Goal: Task Accomplishment & Management: Use online tool/utility

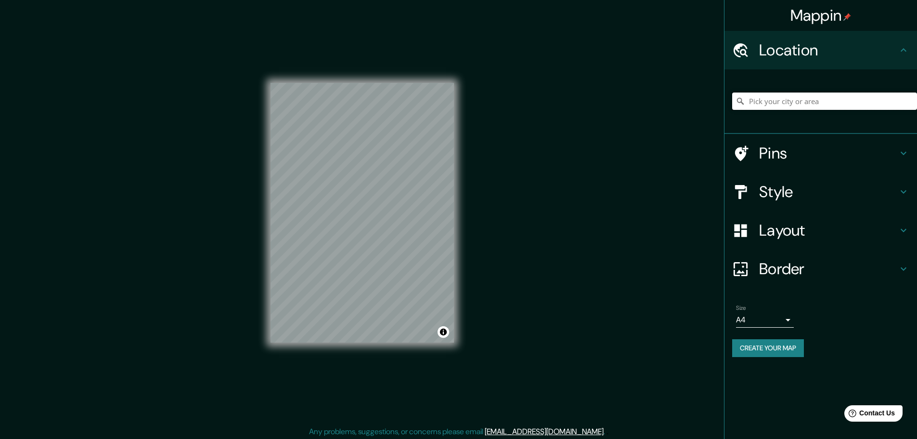
click at [650, 103] on input "Pick your city or area" at bounding box center [824, 100] width 185 height 17
paste input "PJH5+389 Zimapán, [GEOGRAPHIC_DATA]"
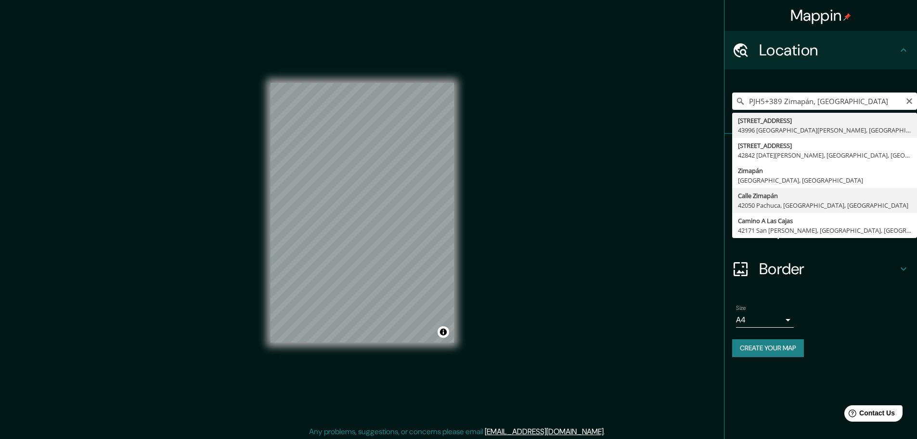
type input "Calle Zimapán, [GEOGRAPHIC_DATA], [GEOGRAPHIC_DATA]"
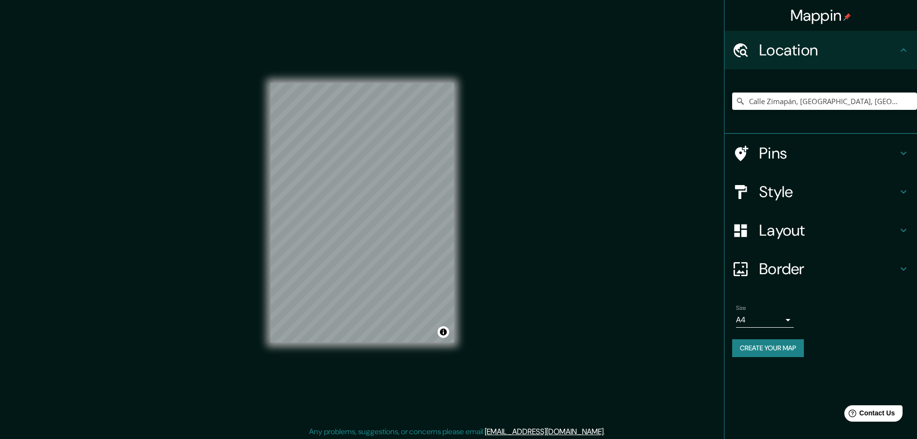
click at [650, 188] on h4 "Style" at bounding box center [828, 191] width 139 height 19
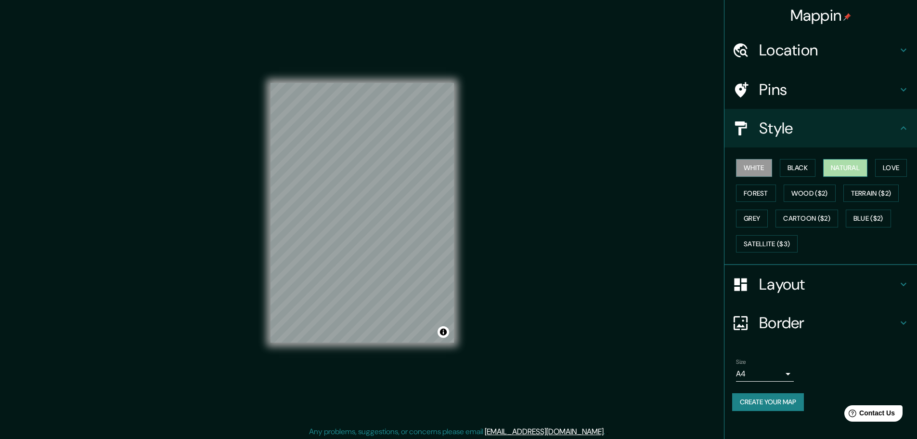
click at [650, 162] on button "Natural" at bounding box center [845, 168] width 44 height 18
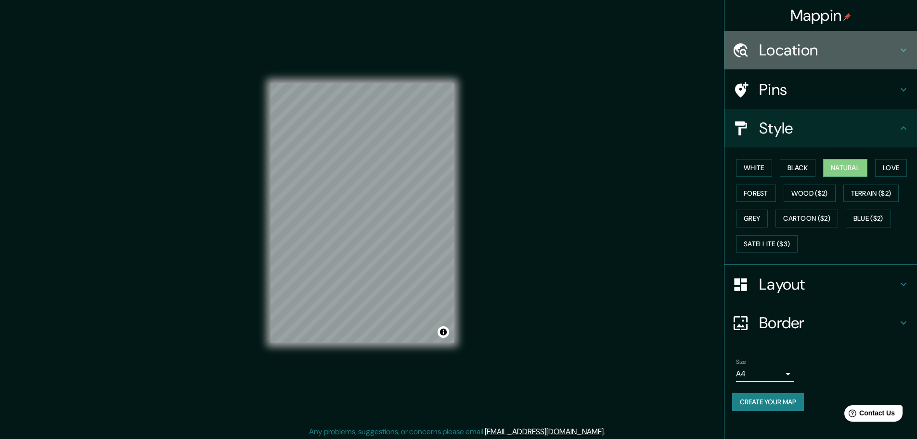
click at [650, 44] on div "Location" at bounding box center [821, 50] width 193 height 39
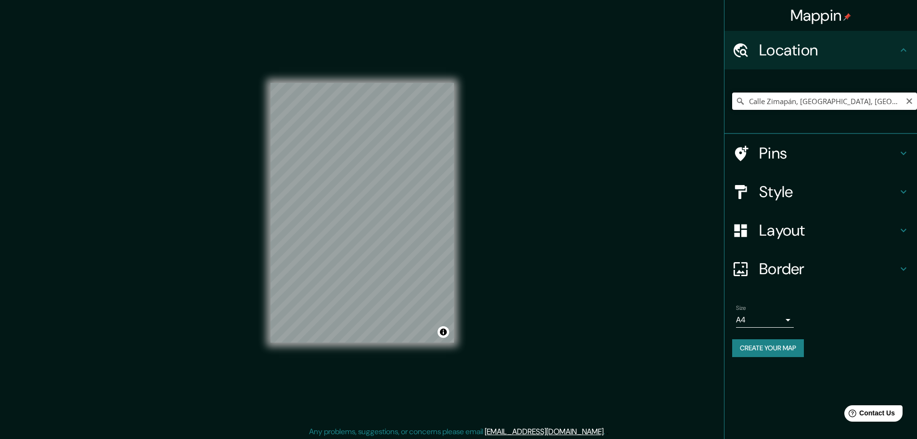
click at [650, 101] on input "Calle Zimapán, [GEOGRAPHIC_DATA], [GEOGRAPHIC_DATA]" at bounding box center [824, 100] width 185 height 17
click at [650, 100] on input "Calle Zimapán, [GEOGRAPHIC_DATA], [GEOGRAPHIC_DATA]" at bounding box center [824, 100] width 185 height 17
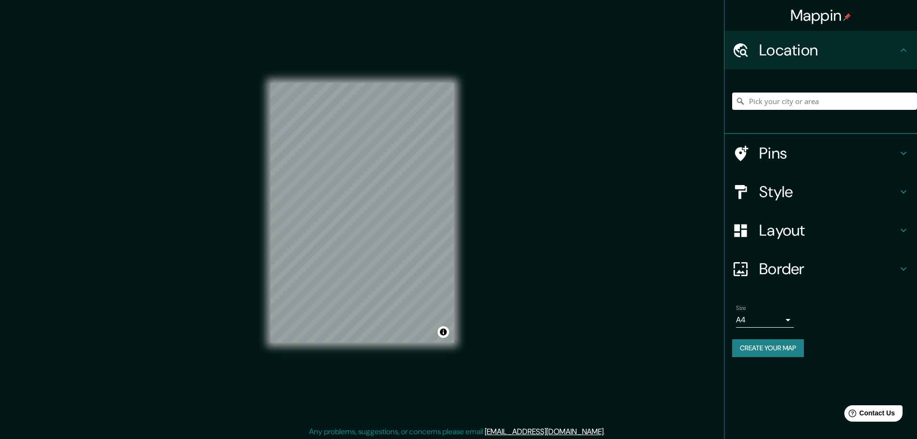
paste input "Calle Zimapán, [GEOGRAPHIC_DATA], [GEOGRAPHIC_DATA]"
click at [208, 231] on div "Mappin Location Calle Zimapán, [GEOGRAPHIC_DATA] Zimapán [GEOGRAPHIC_DATA] Zima…" at bounding box center [458, 220] width 917 height 441
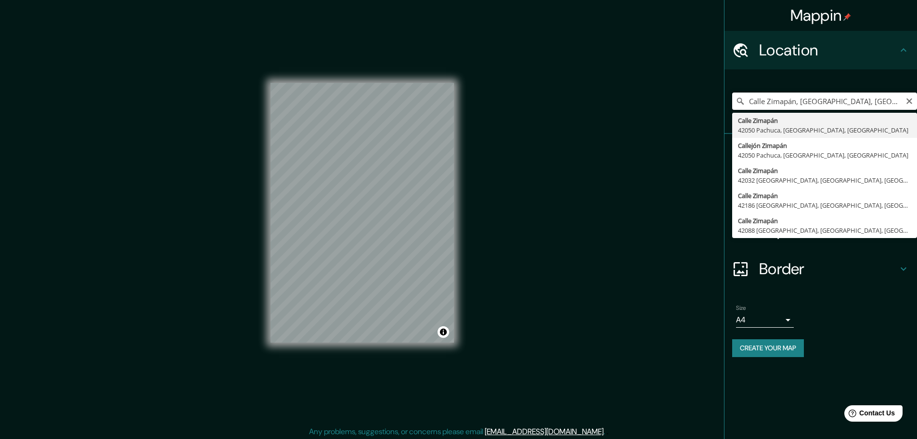
click at [650, 99] on input "Calle Zimapán, [GEOGRAPHIC_DATA], [GEOGRAPHIC_DATA]" at bounding box center [824, 100] width 185 height 17
paste input "PJH5+389 Zimapán, [GEOGRAPHIC_DATA]"
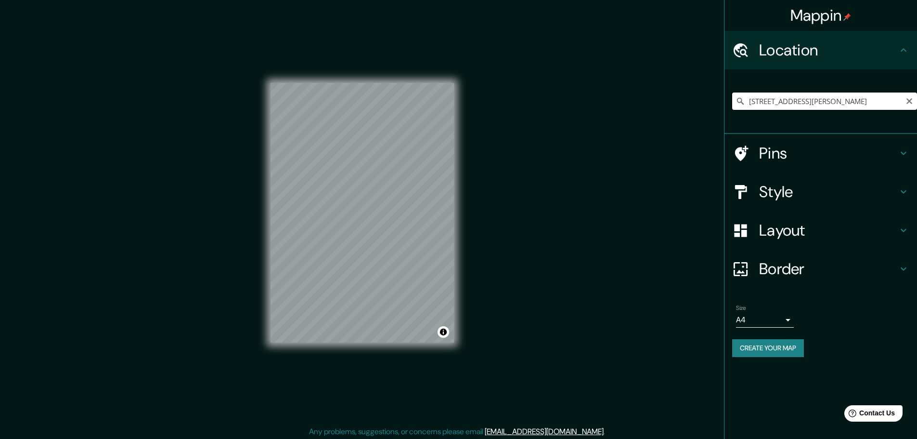
click at [650, 102] on input "[STREET_ADDRESS][PERSON_NAME]" at bounding box center [824, 100] width 185 height 17
paste input "Av. [PERSON_NAME][STREET_ADDRESS] El Calvario Zimapán Hidalgo C.P. 42337"
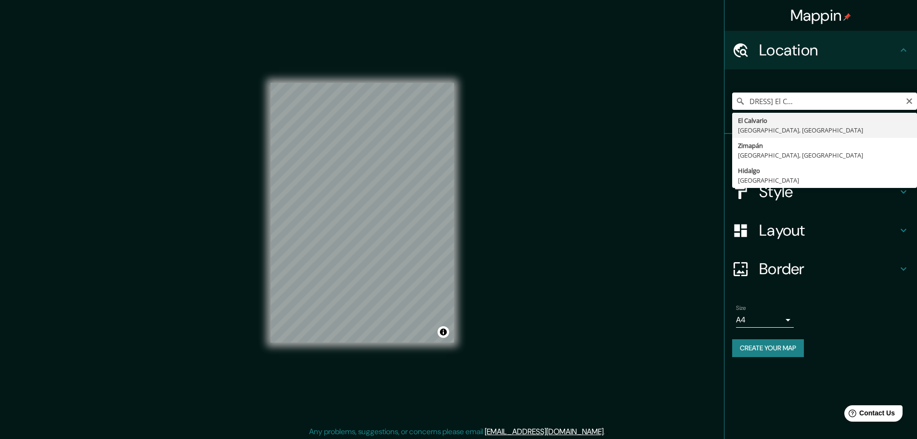
click at [650, 101] on input "Av. [PERSON_NAME][STREET_ADDRESS] El Calvario Zimapán Hidalgo C.P. 42337" at bounding box center [824, 100] width 185 height 17
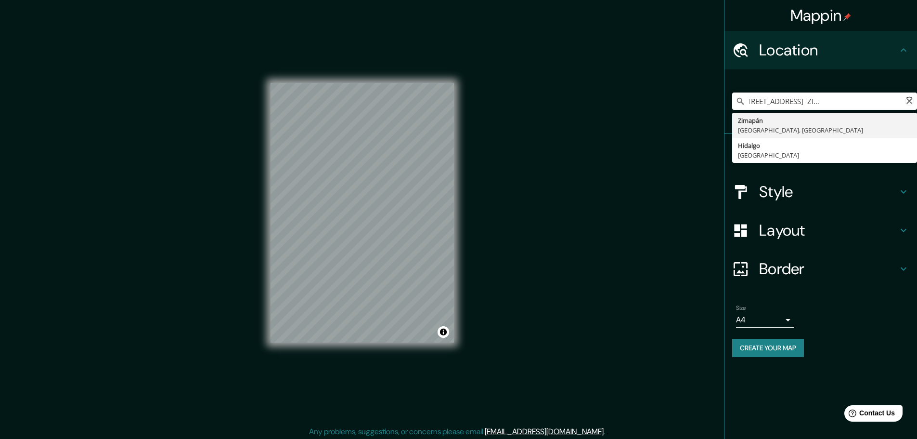
scroll to position [0, 71]
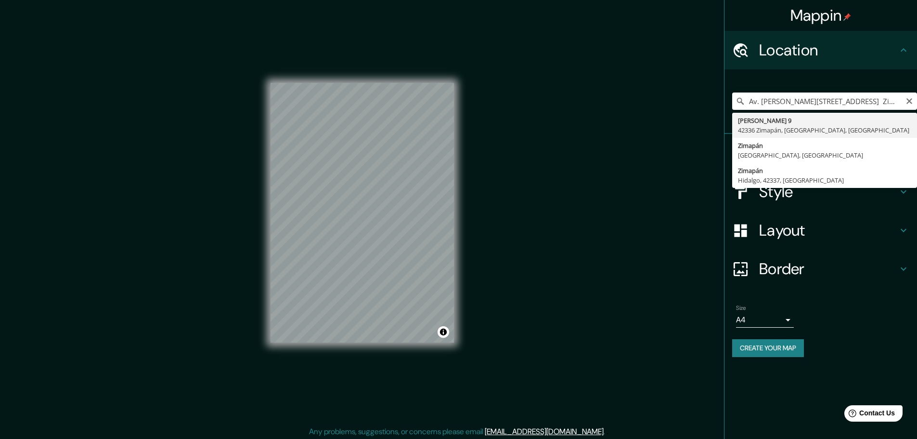
type input "[PERSON_NAME][STREET_ADDRESS]"
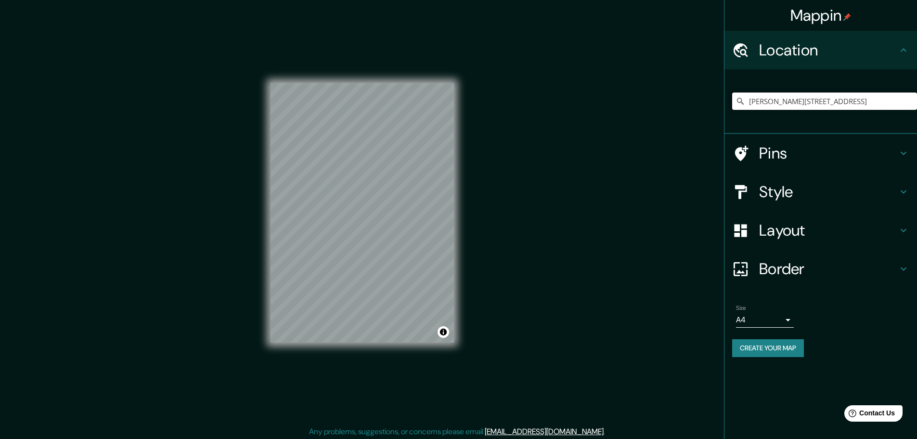
scroll to position [0, 0]
click at [650, 195] on h4 "Style" at bounding box center [828, 191] width 139 height 19
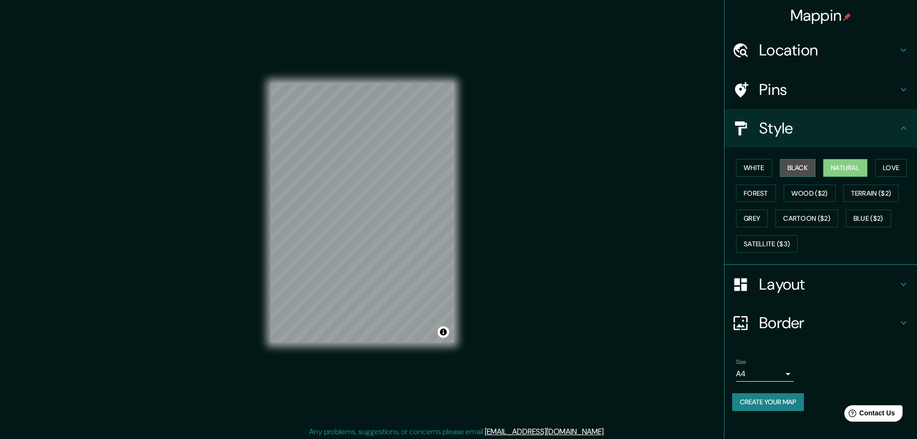
click at [650, 166] on button "Black" at bounding box center [798, 168] width 36 height 18
